Goal: Task Accomplishment & Management: Use online tool/utility

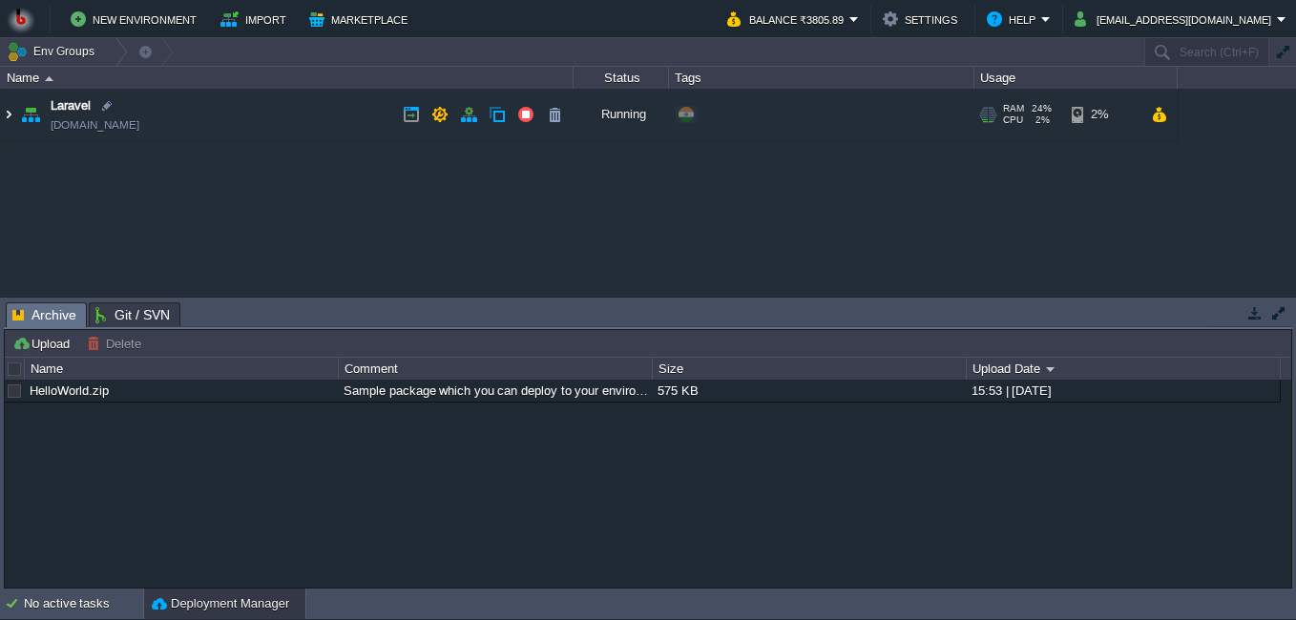
click at [10, 112] on img at bounding box center [8, 115] width 15 height 52
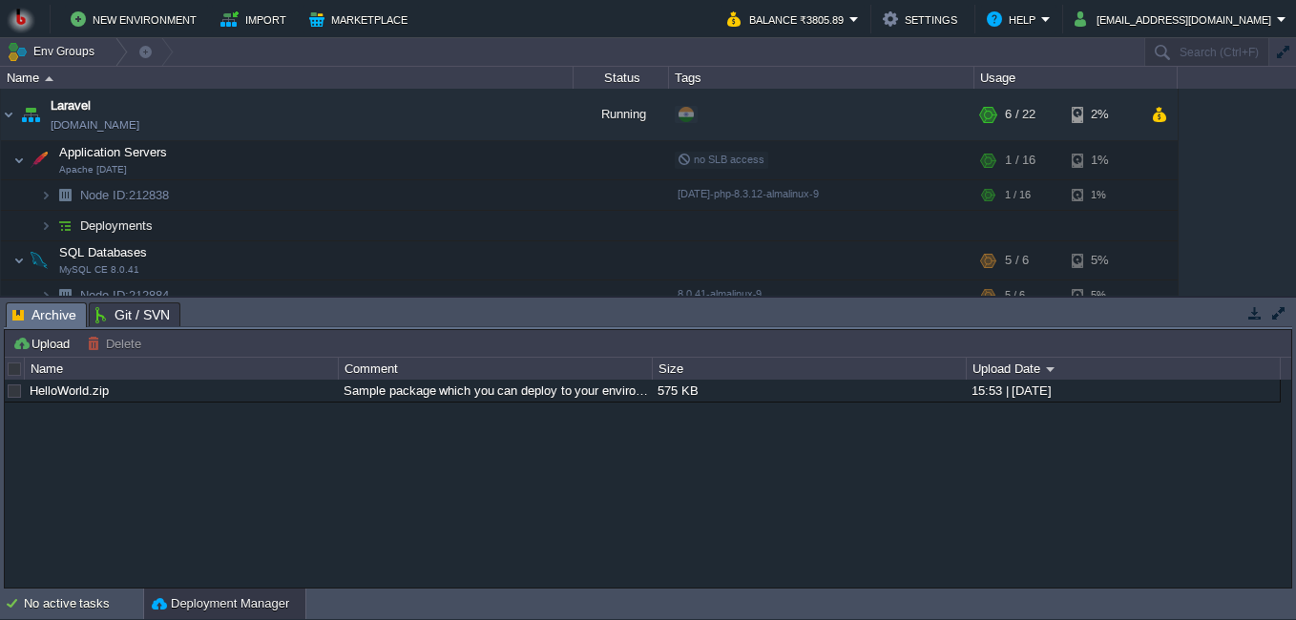
drag, startPoint x: 424, startPoint y: 156, endPoint x: 549, endPoint y: -71, distance: 259.2
click at [549, 0] on html "New Environment Import Marketplace Bonus ₹0.00 Upgrade Account Balance ₹3805.89…" at bounding box center [648, 310] width 1296 height 620
click at [397, 157] on button "button" at bounding box center [401, 160] width 17 height 17
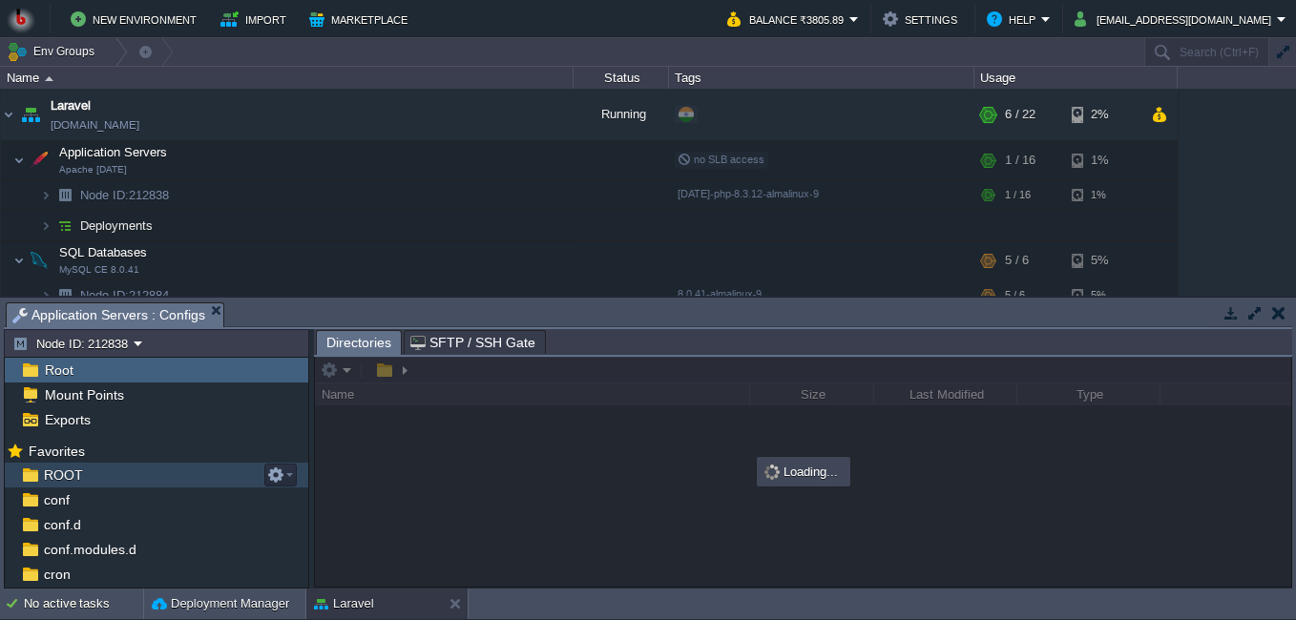
click at [105, 473] on div "ROOT" at bounding box center [156, 475] width 303 height 25
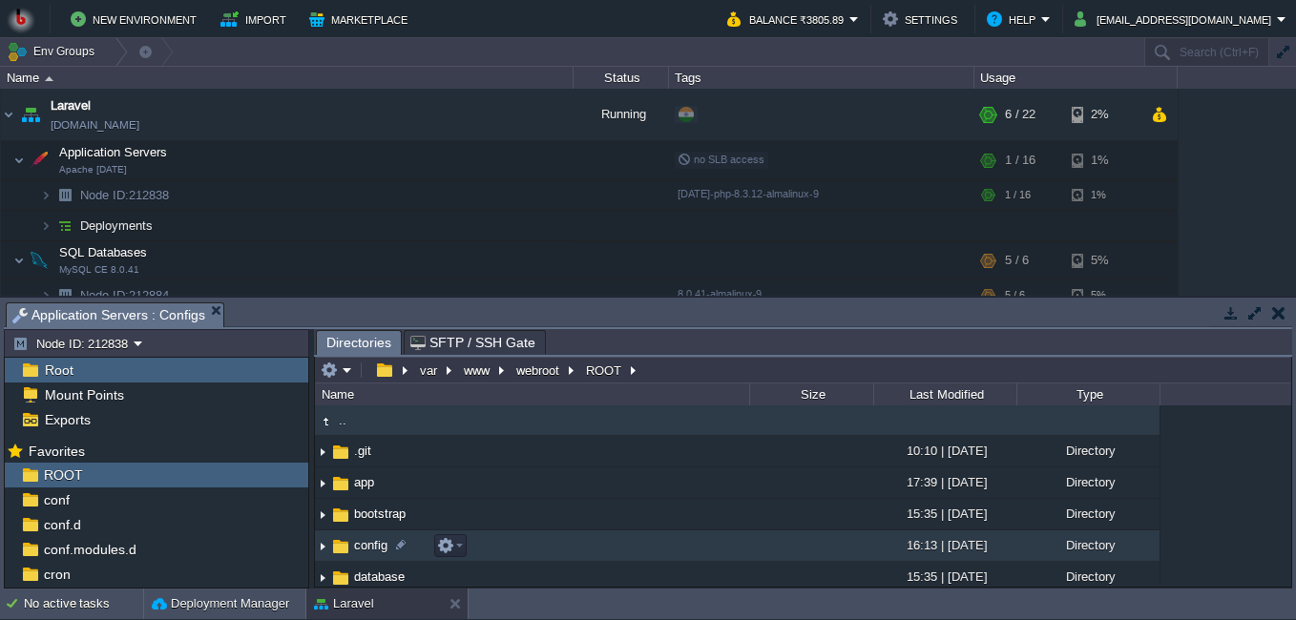
scroll to position [95, 0]
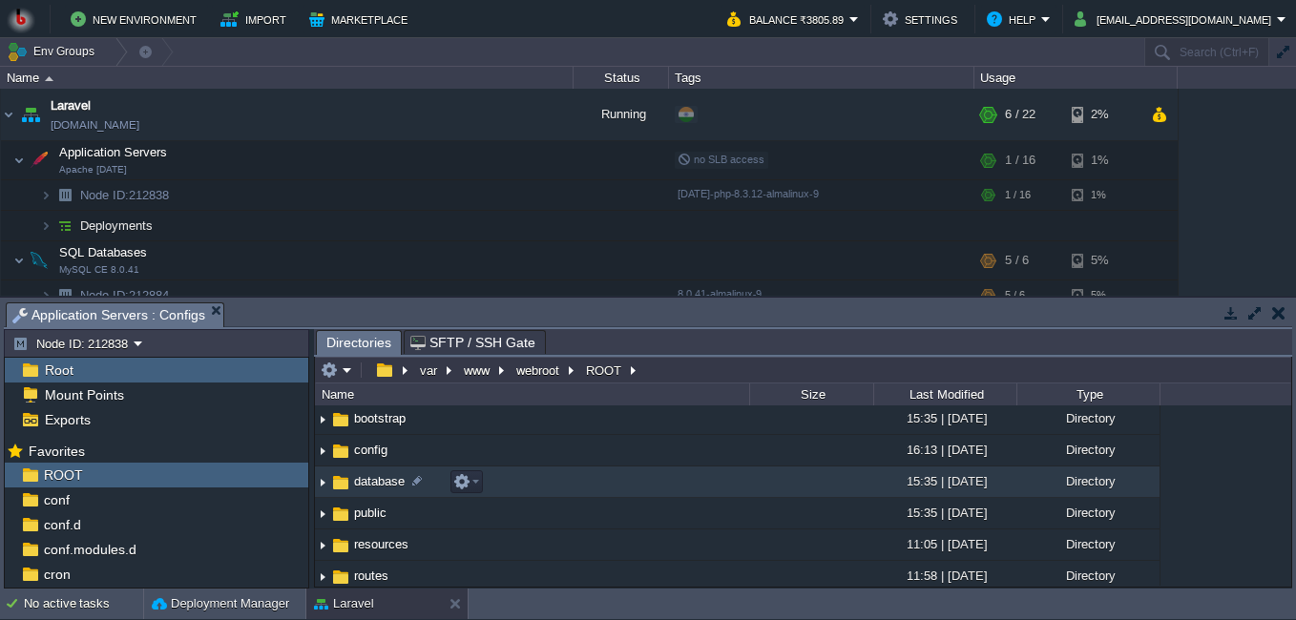
click at [377, 486] on span "database" at bounding box center [379, 481] width 56 height 16
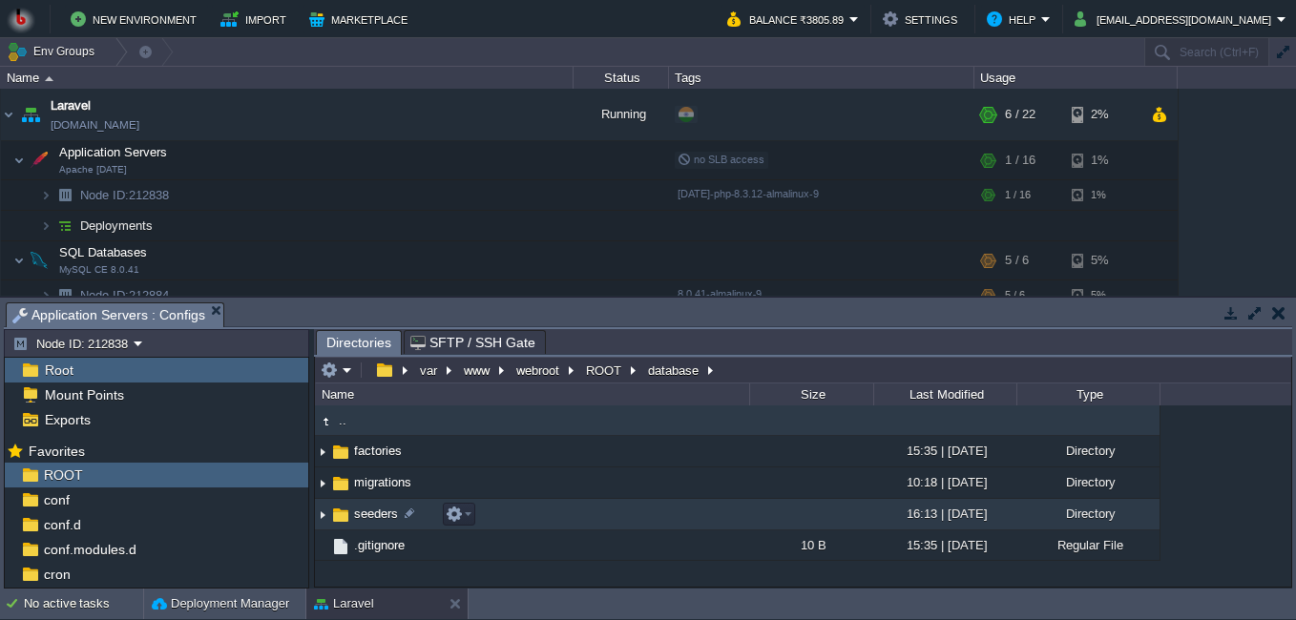
click at [376, 519] on span "seeders" at bounding box center [376, 514] width 50 height 16
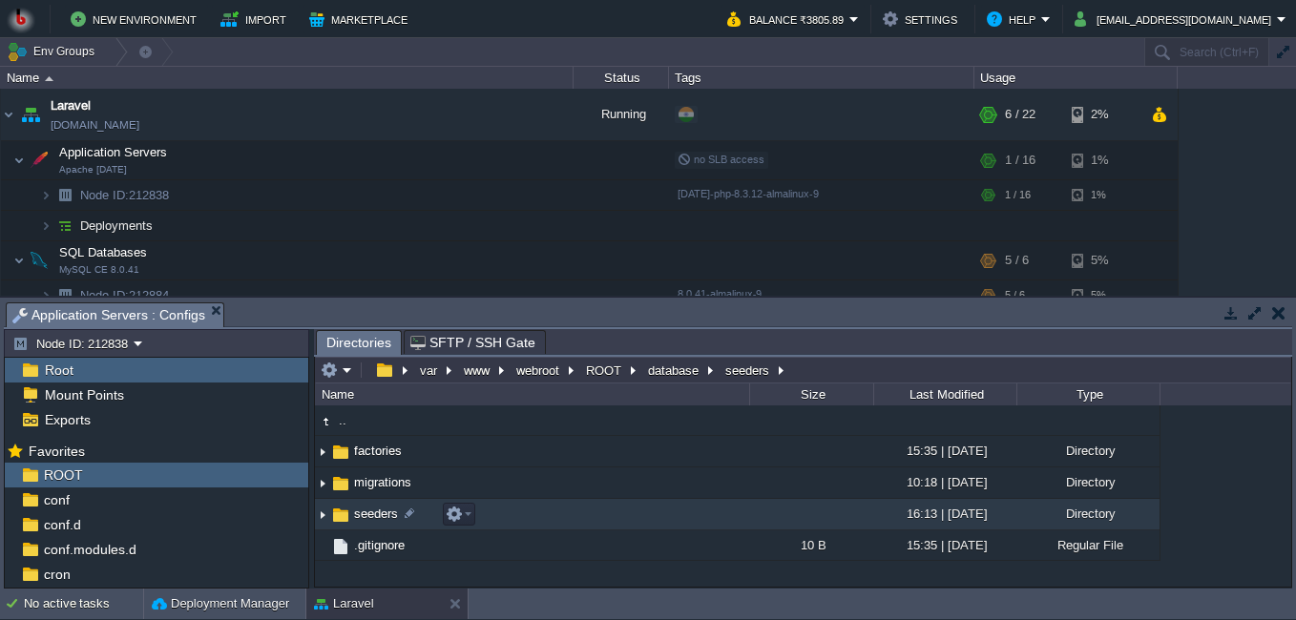
click at [376, 519] on span "seeders" at bounding box center [376, 514] width 50 height 16
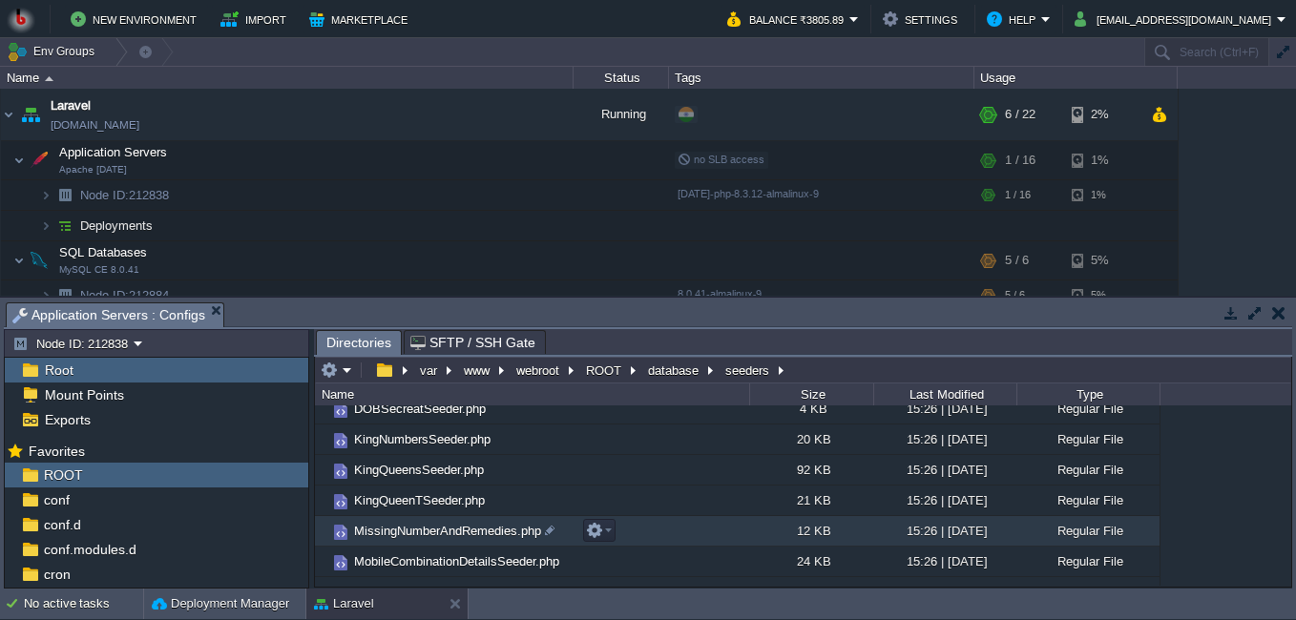
scroll to position [382, 0]
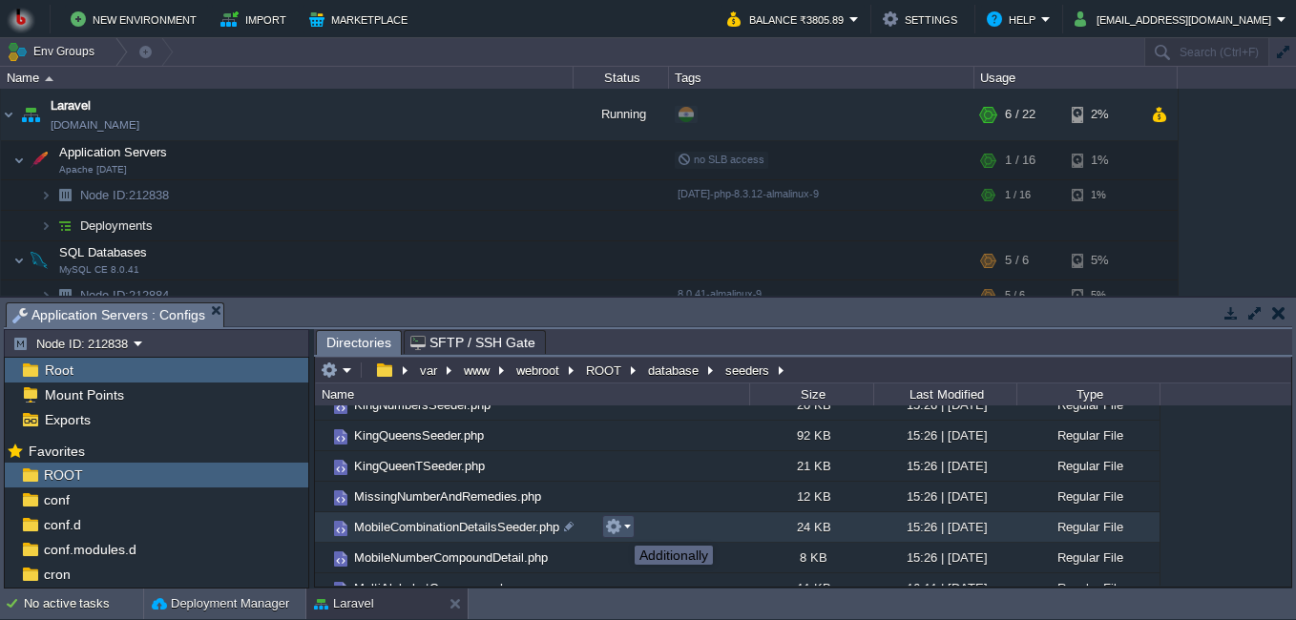
click at [620, 529] on button "button" at bounding box center [613, 526] width 17 height 17
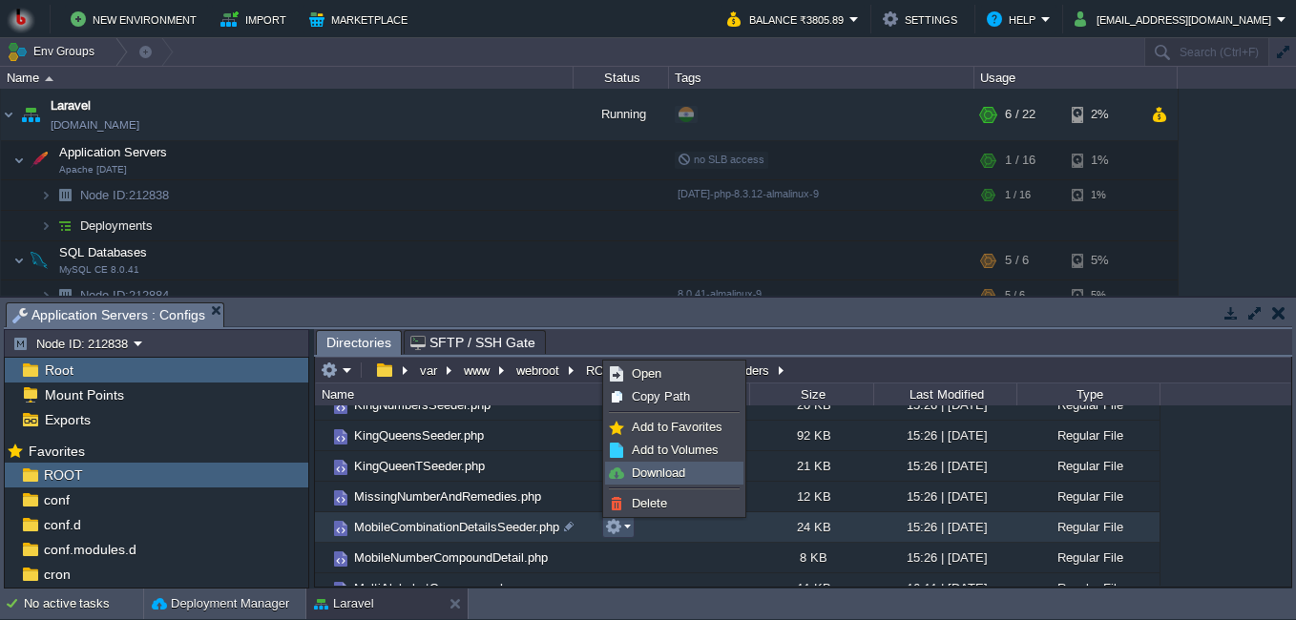
click at [635, 470] on span "Download" at bounding box center [658, 473] width 53 height 14
